Goal: Task Accomplishment & Management: Complete application form

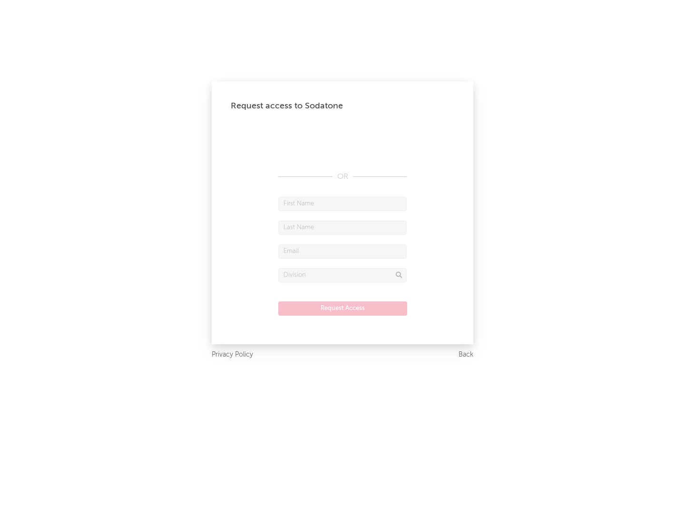
click at [342, 204] on input "text" at bounding box center [342, 204] width 128 height 14
type input "[PERSON_NAME]"
click at [342, 227] on input "text" at bounding box center [342, 228] width 128 height 14
type input "[PERSON_NAME]"
click at [342, 251] on input "text" at bounding box center [342, 251] width 128 height 14
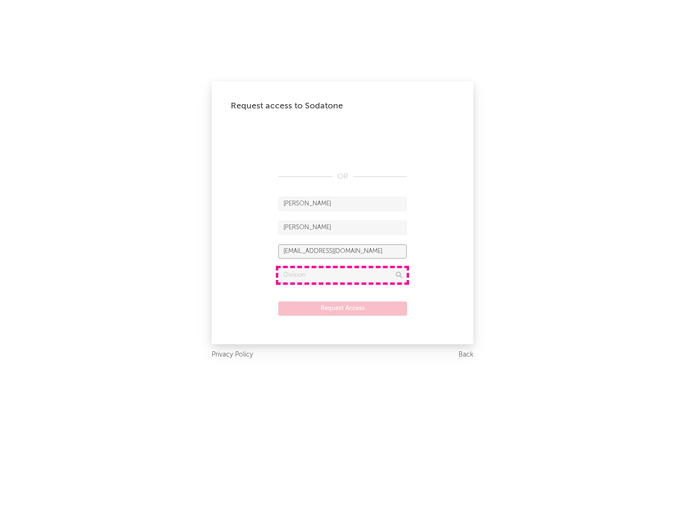
type input "[EMAIL_ADDRESS][DOMAIN_NAME]"
click at [342, 275] on input "text" at bounding box center [342, 275] width 128 height 14
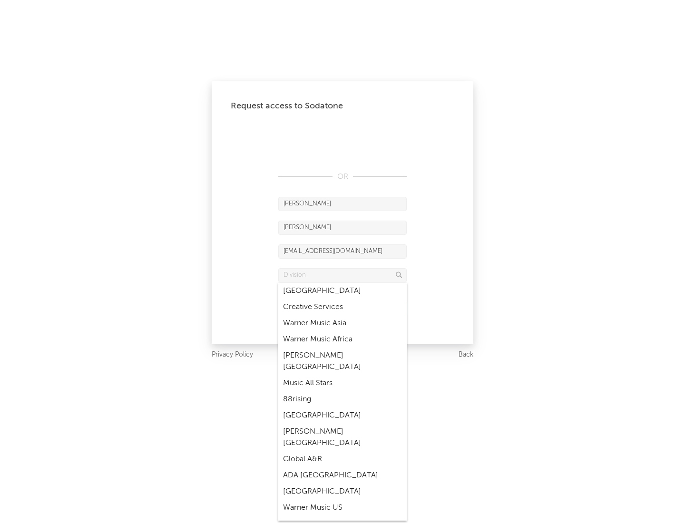
click at [342, 375] on div "Music All Stars" at bounding box center [342, 383] width 128 height 16
type input "Music All Stars"
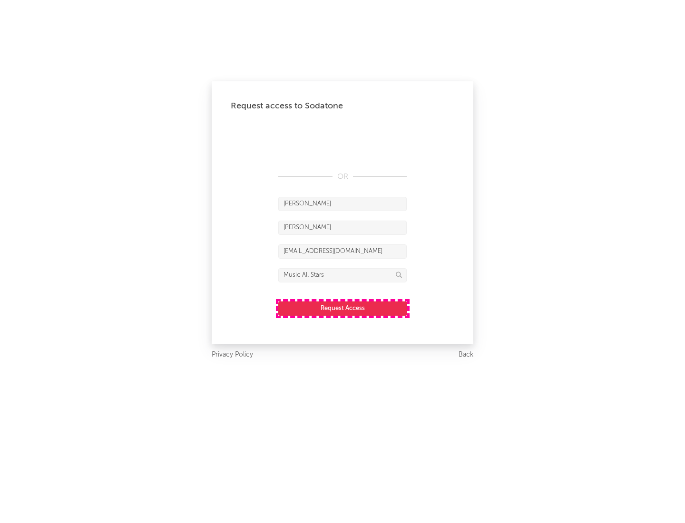
click at [342, 308] on button "Request Access" at bounding box center [342, 309] width 129 height 14
